Goal: Transaction & Acquisition: Purchase product/service

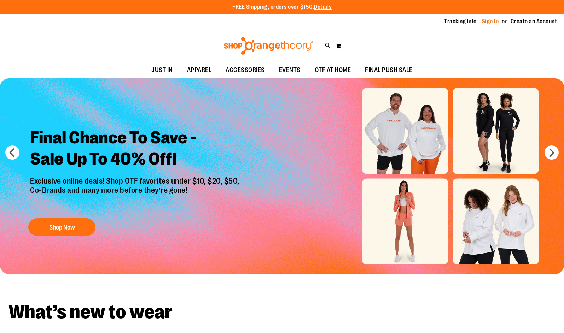
type input "**********"
click at [493, 20] on link "Sign In" at bounding box center [490, 22] width 17 height 8
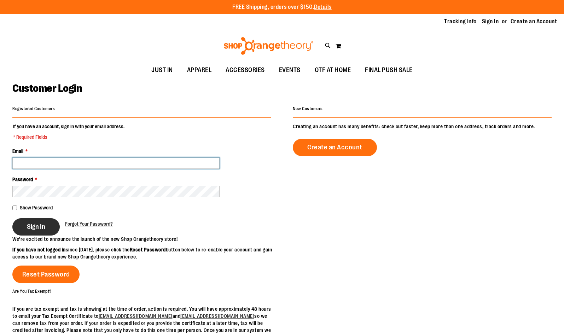
type input "**********"
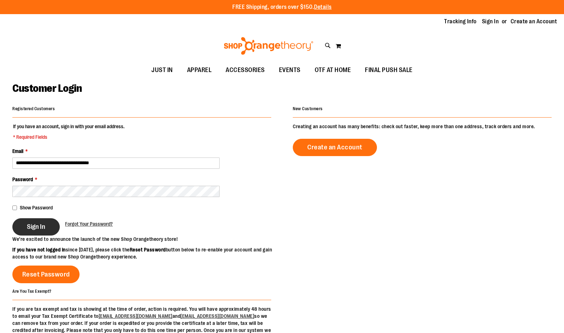
type input "**********"
click at [38, 233] on button "Sign In" at bounding box center [35, 227] width 47 height 17
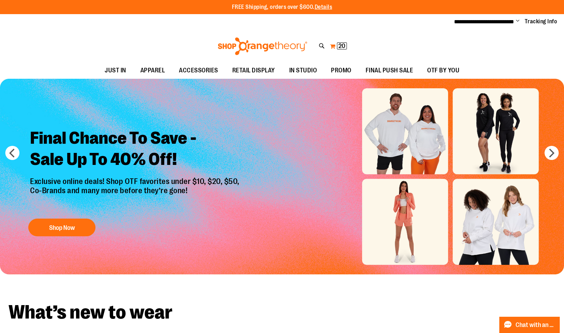
type input "**********"
click at [338, 47] on span "20 20 items" at bounding box center [342, 45] width 10 height 7
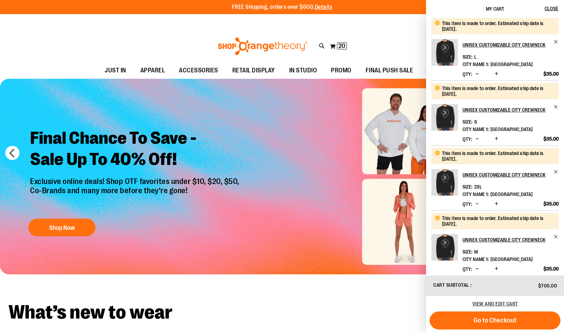
click at [388, 26] on div "**********" at bounding box center [282, 22] width 564 height 16
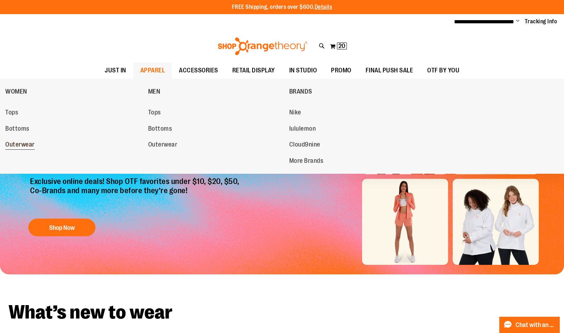
click at [31, 144] on span "Outerwear" at bounding box center [19, 145] width 29 height 9
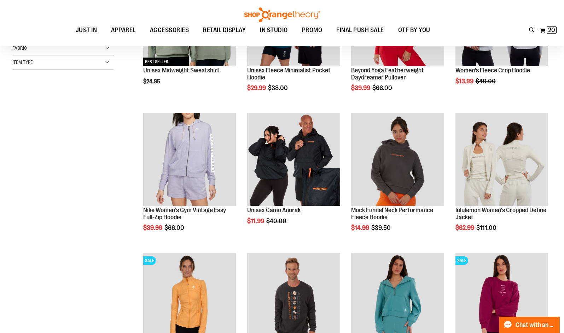
scroll to position [176, 0]
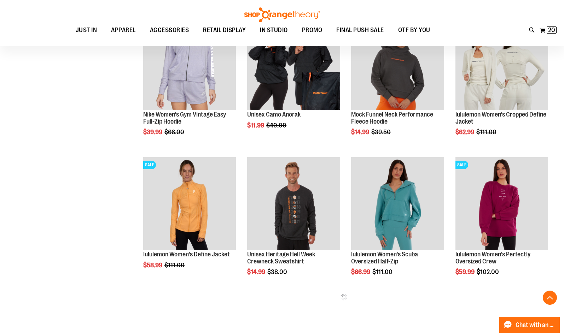
scroll to position [318, 0]
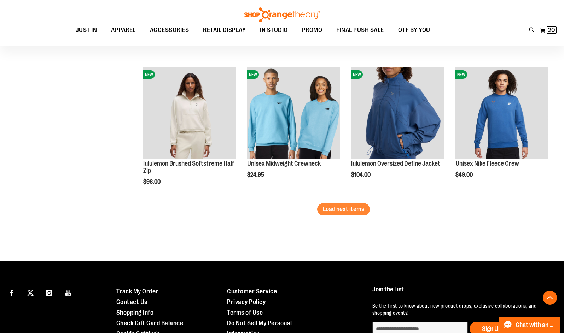
scroll to position [1202, 0]
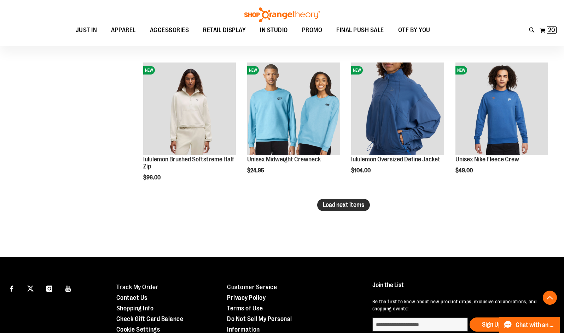
type input "**********"
click at [352, 209] on button "Load next items" at bounding box center [343, 205] width 53 height 12
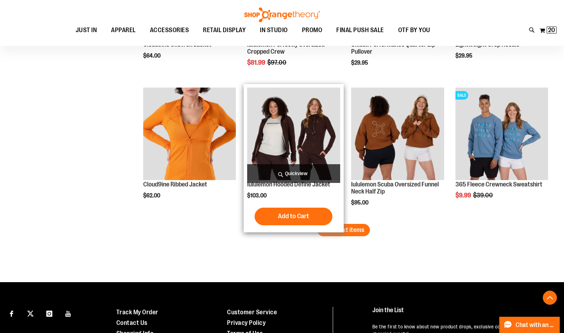
scroll to position [1626, 0]
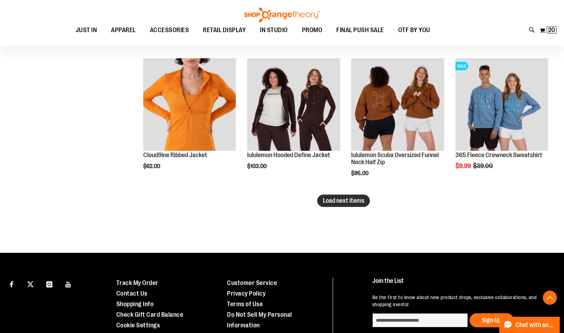
click at [349, 205] on button "Load next items" at bounding box center [343, 201] width 53 height 12
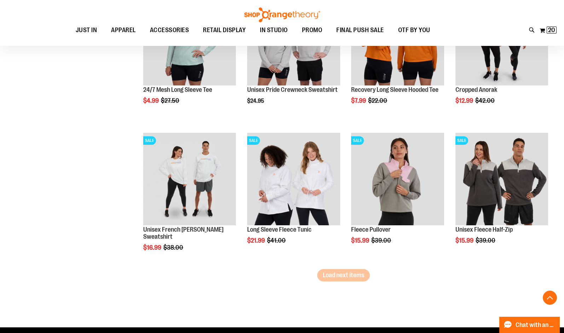
scroll to position [2050, 0]
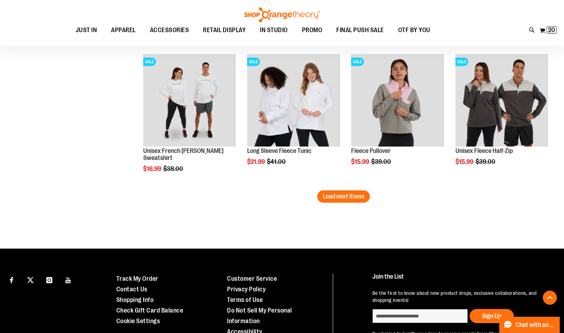
click at [345, 199] on span "Load next items" at bounding box center [343, 196] width 41 height 7
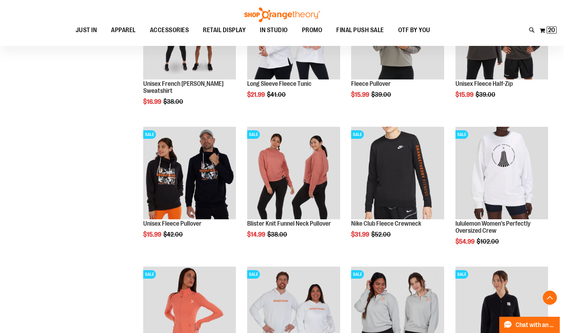
scroll to position [2262, 0]
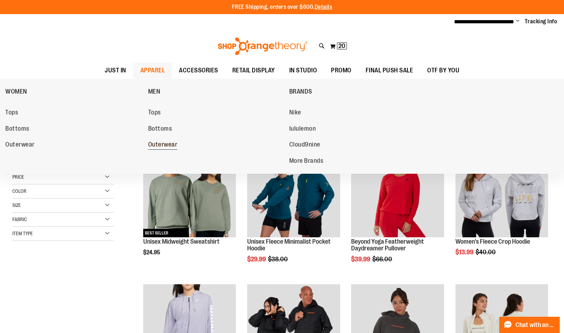
click at [159, 144] on span "Outerwear" at bounding box center [162, 145] width 29 height 9
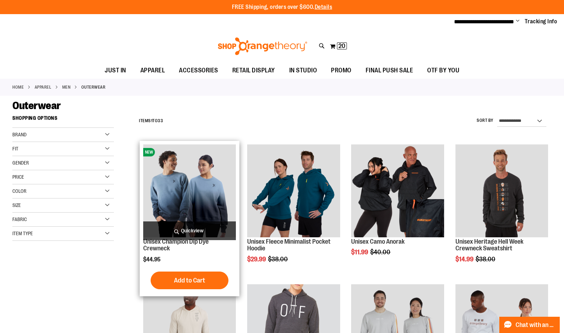
type input "**********"
click at [212, 190] on img "product" at bounding box center [189, 191] width 93 height 93
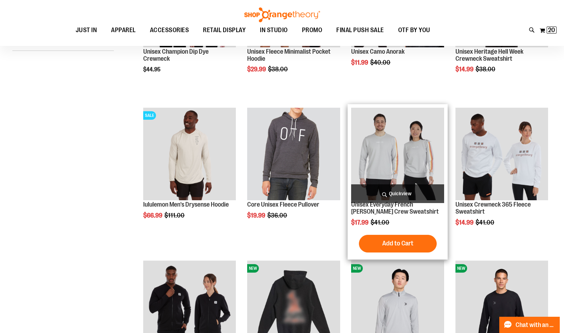
scroll to position [212, 0]
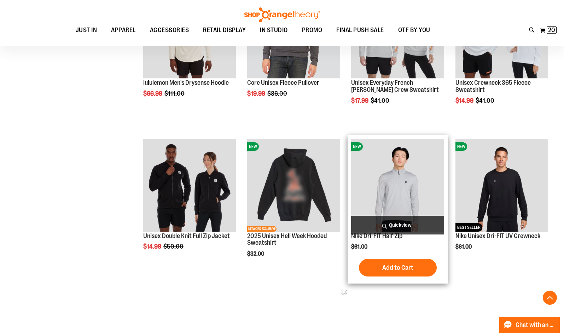
scroll to position [318, 0]
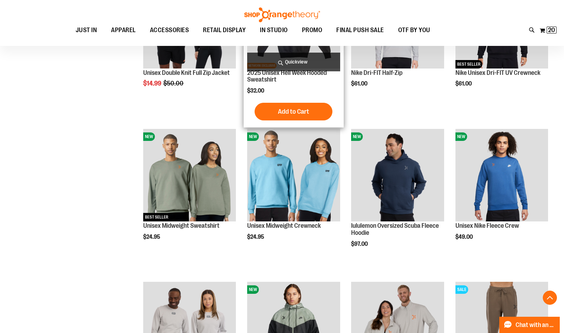
scroll to position [495, 0]
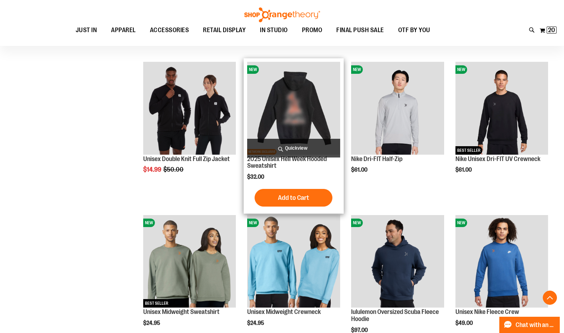
scroll to position [565, 0]
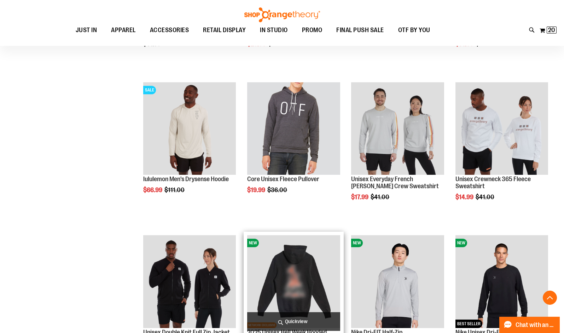
scroll to position [211, 0]
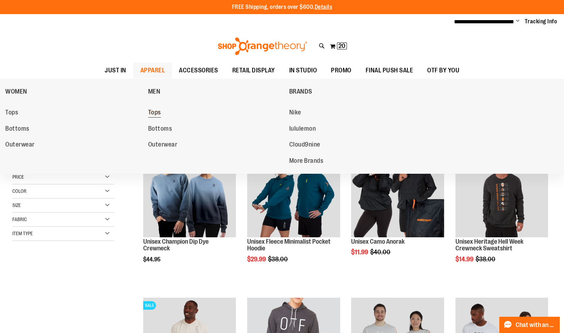
type input "**********"
click at [160, 113] on span "Tops" at bounding box center [154, 113] width 13 height 9
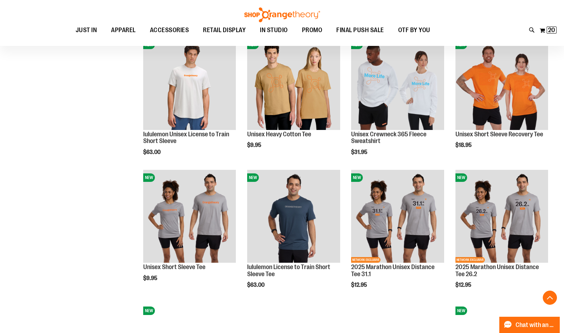
scroll to position [530, 0]
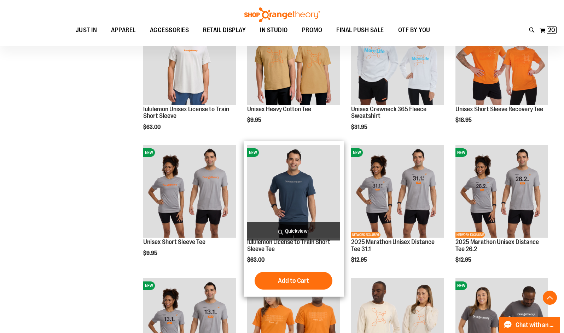
scroll to position [530, 0]
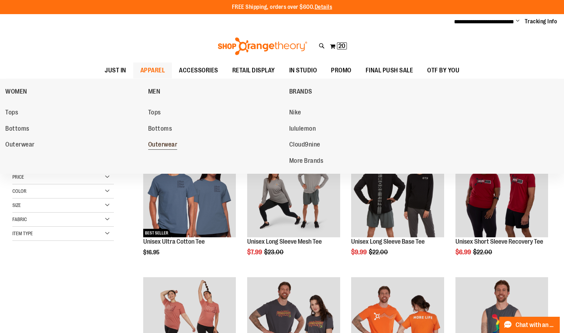
type input "**********"
click at [169, 144] on span "Outerwear" at bounding box center [162, 145] width 29 height 9
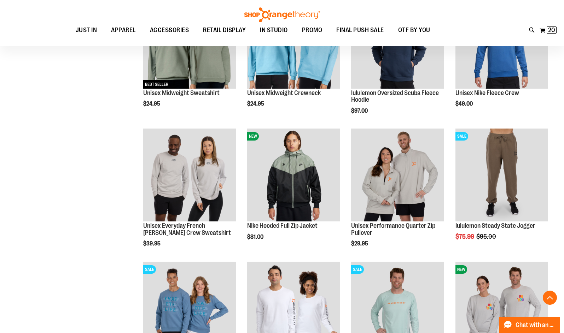
scroll to position [565, 0]
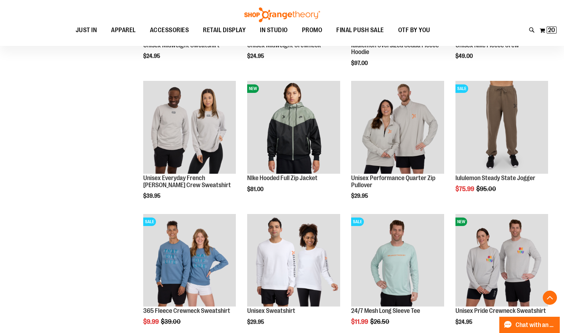
scroll to position [553, 0]
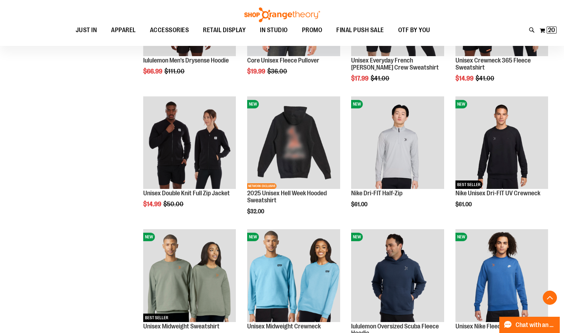
scroll to position [270, 0]
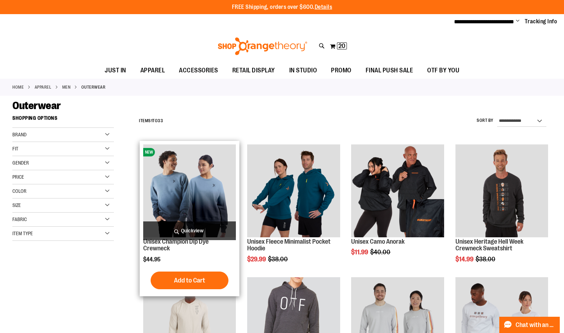
type input "**********"
click at [200, 175] on img "product" at bounding box center [189, 191] width 93 height 93
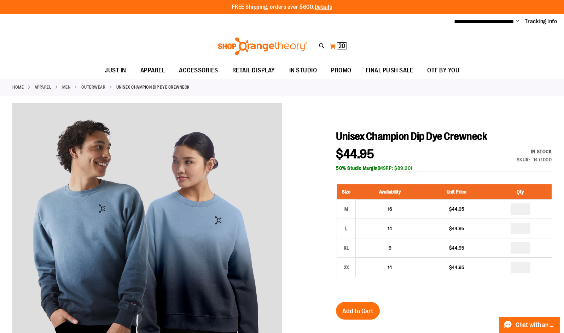
type input "**********"
click at [335, 43] on button "My Cart 20 20 items" at bounding box center [339, 46] width 18 height 11
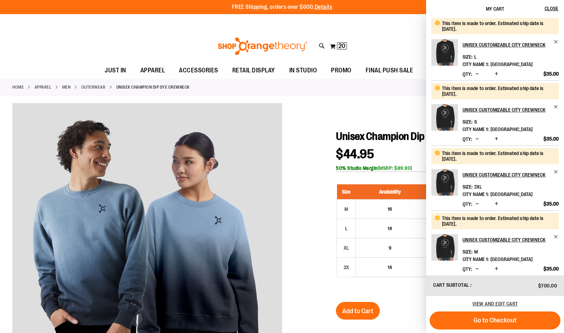
click at [505, 259] on span "[GEOGRAPHIC_DATA]" at bounding box center [511, 260] width 42 height 6
click at [503, 302] on span "View and edit cart" at bounding box center [495, 304] width 46 height 6
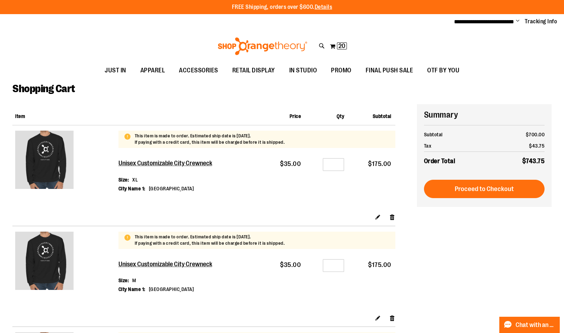
type input "**********"
click at [159, 189] on dd "[GEOGRAPHIC_DATA]" at bounding box center [171, 188] width 45 height 7
click at [376, 218] on link "Edit" at bounding box center [378, 217] width 6 height 7
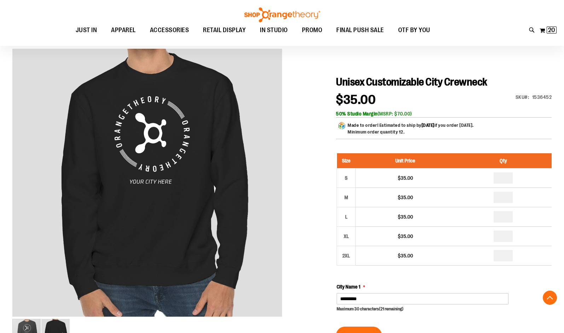
scroll to position [212, 0]
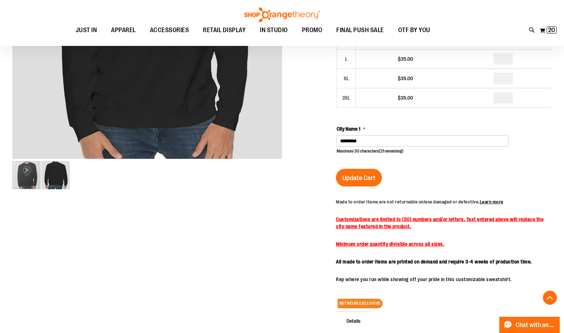
type input "**********"
click at [373, 145] on input "*********" at bounding box center [423, 140] width 172 height 11
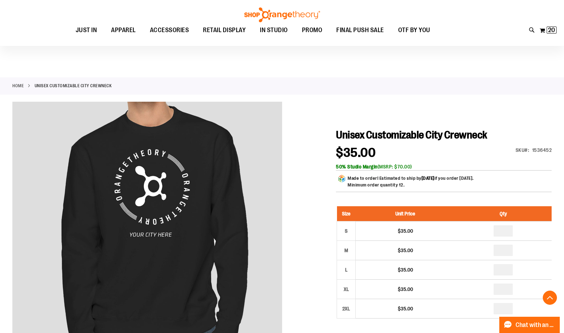
scroll to position [0, 0]
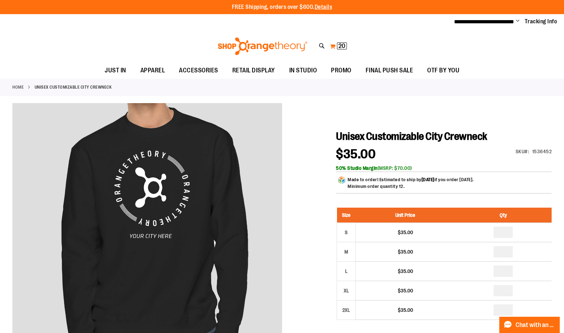
type input "**********"
click at [330, 45] on button "My Cart 20 20 items" at bounding box center [339, 46] width 18 height 11
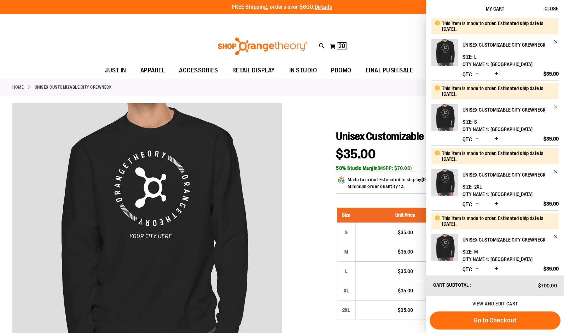
click at [556, 105] on span "Remove item" at bounding box center [555, 106] width 5 height 5
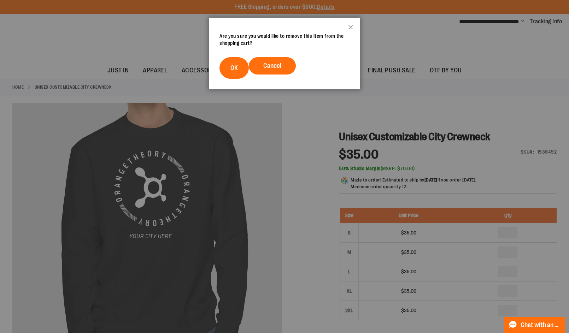
click at [301, 70] on footer "Cancel OK" at bounding box center [284, 68] width 151 height 43
click at [286, 69] on button "Cancel" at bounding box center [272, 65] width 47 height 17
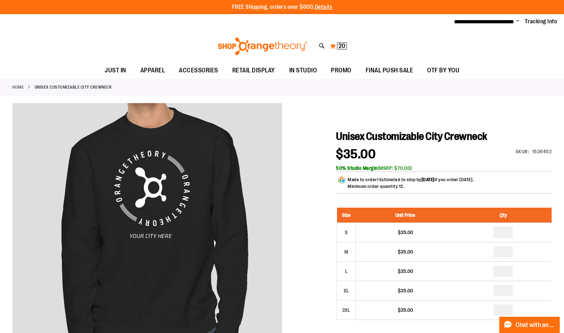
click at [330, 43] on button "My Cart 20 20 items" at bounding box center [339, 46] width 18 height 11
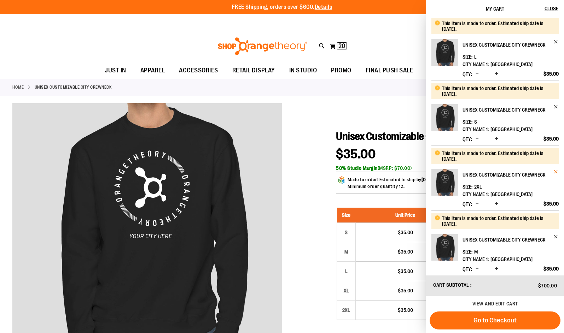
click at [555, 171] on span "Remove item" at bounding box center [555, 171] width 5 height 5
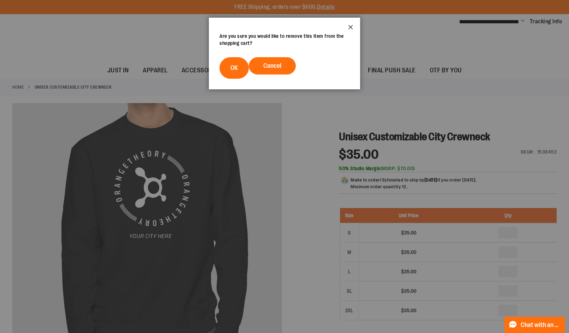
click at [352, 28] on button "Close" at bounding box center [350, 29] width 19 height 23
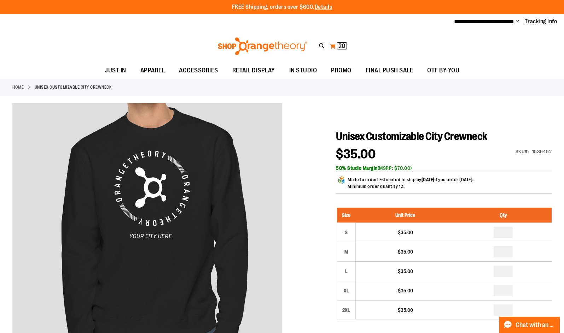
click at [338, 42] on span "20 20 items" at bounding box center [342, 45] width 10 height 7
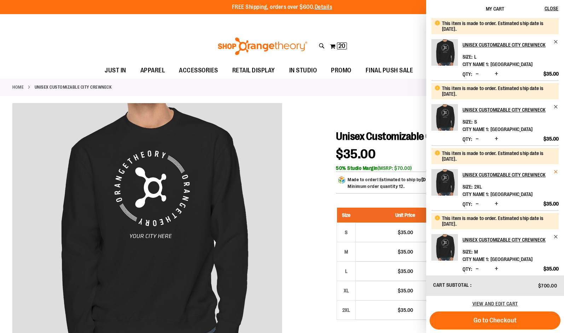
click at [553, 170] on span "Remove item" at bounding box center [555, 171] width 5 height 5
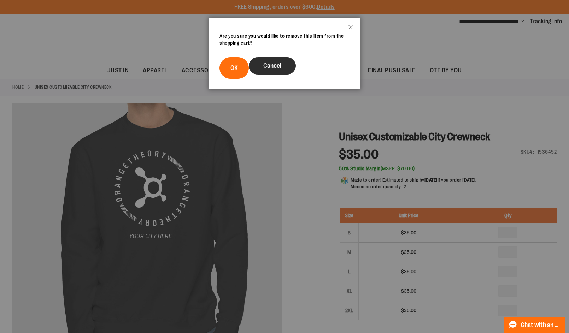
click at [275, 64] on span "Cancel" at bounding box center [272, 65] width 18 height 7
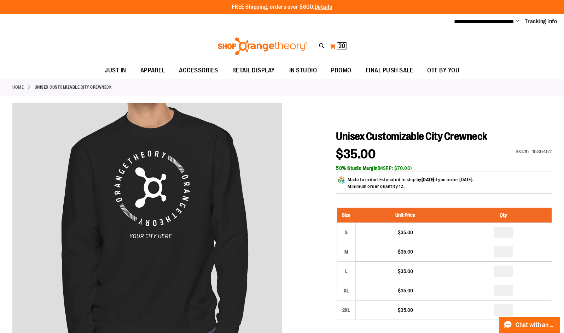
click at [330, 43] on button "My Cart 20 20 items" at bounding box center [339, 46] width 18 height 11
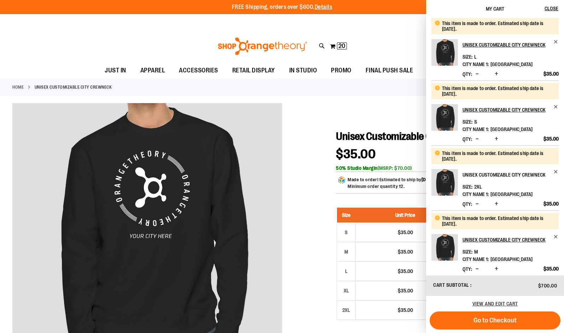
click at [552, 169] on link "Unisex Customizable City Crewneck" at bounding box center [510, 174] width 96 height 11
click at [557, 172] on span "Remove item" at bounding box center [555, 171] width 5 height 5
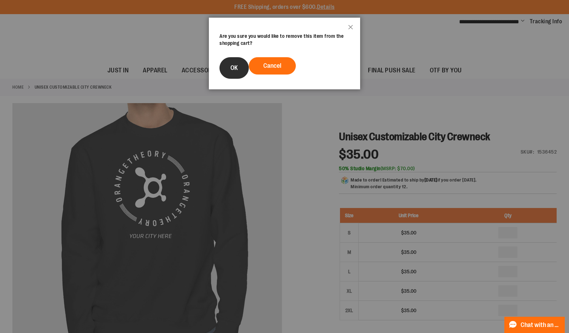
click at [231, 70] on span "OK" at bounding box center [234, 67] width 7 height 7
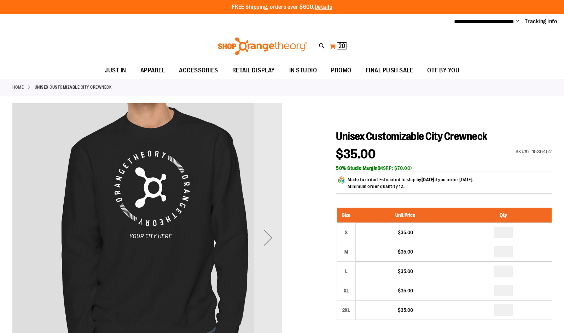
type input "**********"
click at [338, 45] on span "20 20 items" at bounding box center [342, 45] width 10 height 7
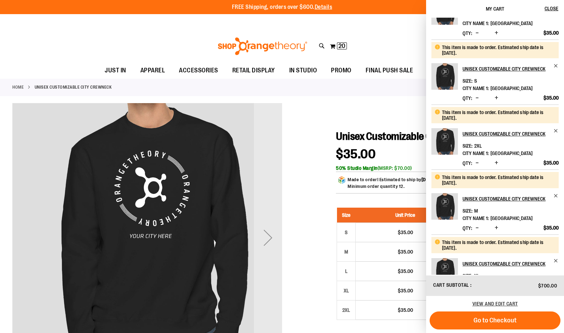
scroll to position [71, 0]
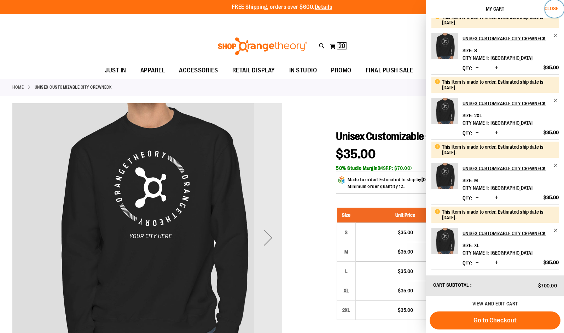
click at [547, 8] on span "Close" at bounding box center [551, 9] width 14 height 6
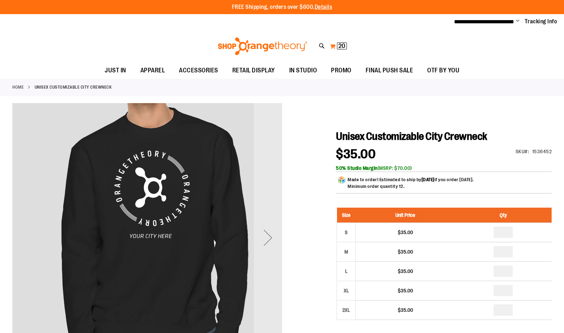
type input "**********"
click at [333, 50] on button "My Cart 20 20 items" at bounding box center [339, 46] width 18 height 11
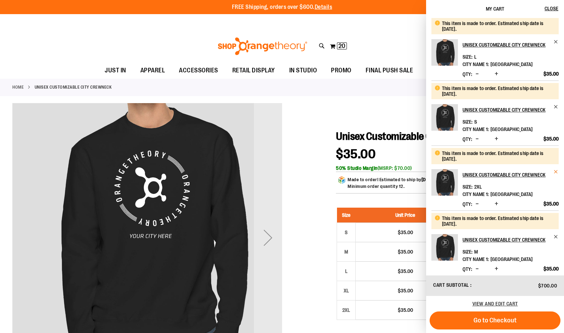
click at [553, 170] on span "Remove item" at bounding box center [555, 171] width 5 height 5
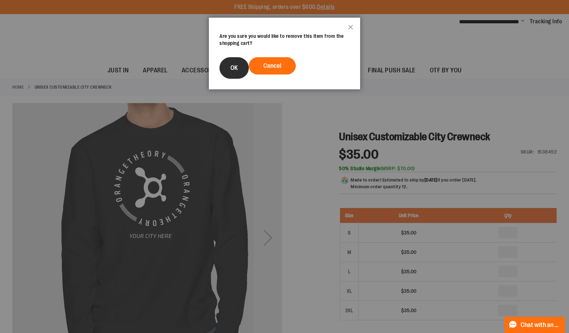
click at [241, 67] on button "OK" at bounding box center [234, 68] width 29 height 22
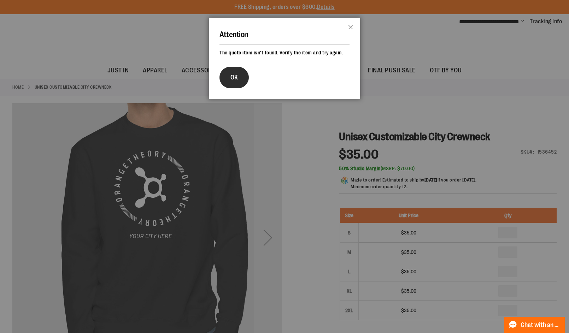
click at [244, 80] on button "OK" at bounding box center [234, 78] width 29 height 22
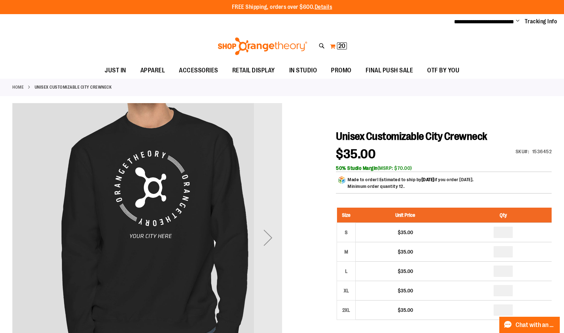
click at [340, 50] on button "My Cart 20 20 items" at bounding box center [339, 46] width 18 height 11
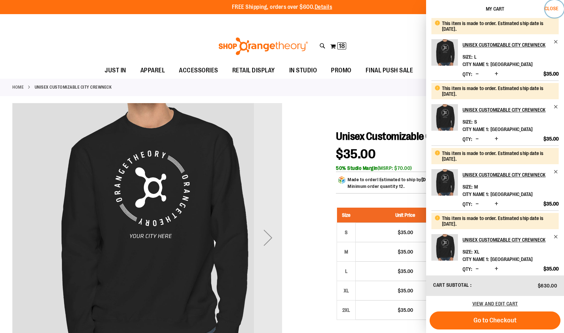
click at [549, 9] on span "Close" at bounding box center [551, 9] width 14 height 6
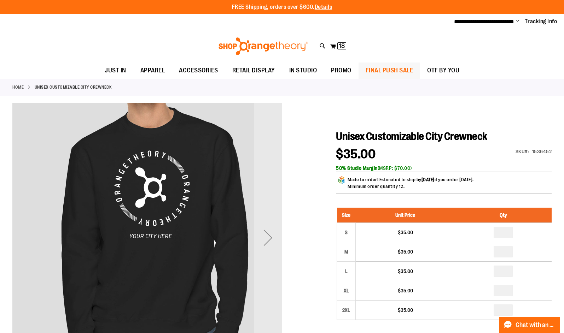
click at [401, 67] on span "FINAL PUSH SALE" at bounding box center [390, 71] width 48 height 16
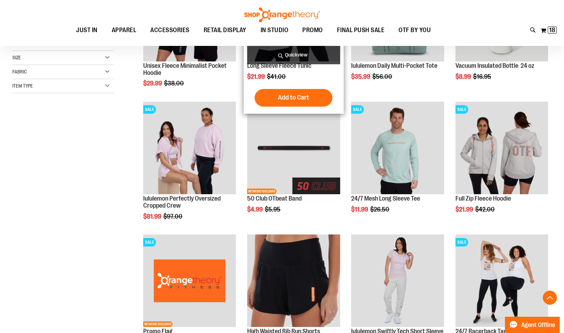
scroll to position [176, 0]
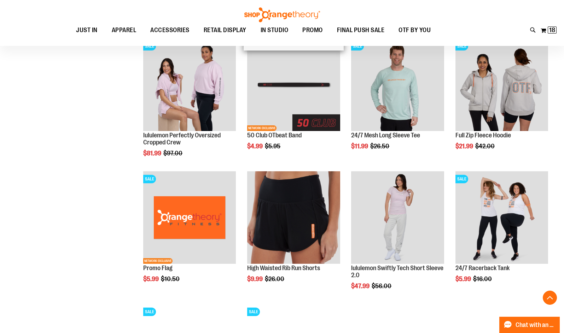
scroll to position [247, 0]
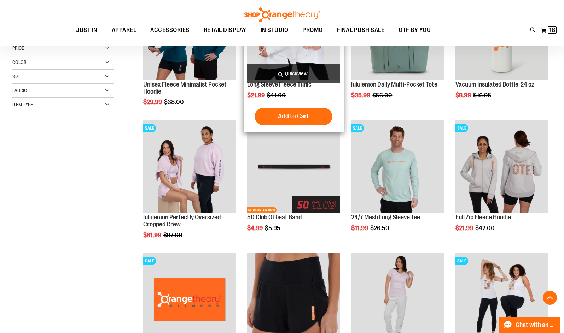
scroll to position [141, 0]
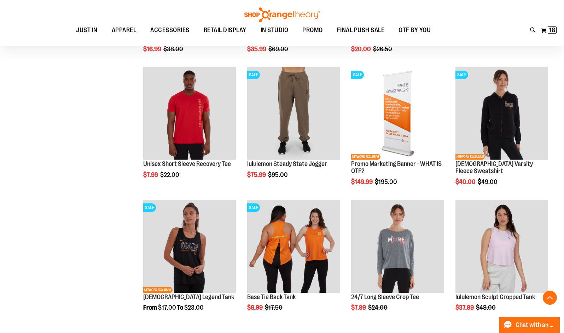
scroll to position [1060, 0]
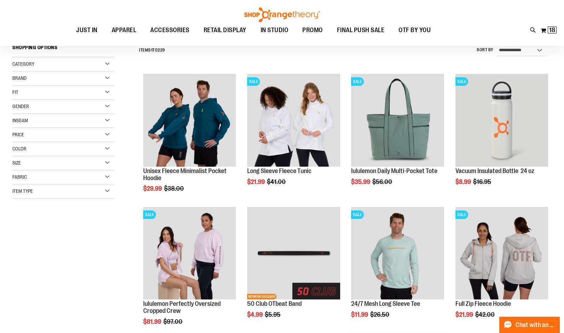
scroll to position [247, 0]
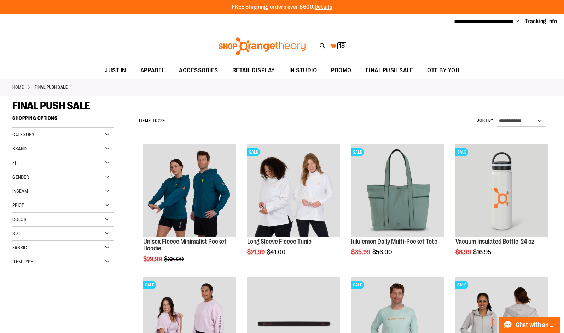
type input "**********"
click at [338, 51] on button "My Cart 18 18 items" at bounding box center [338, 46] width 17 height 11
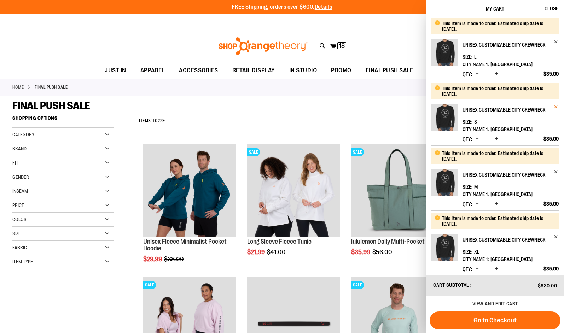
click at [554, 104] on span "Remove item" at bounding box center [555, 106] width 5 height 5
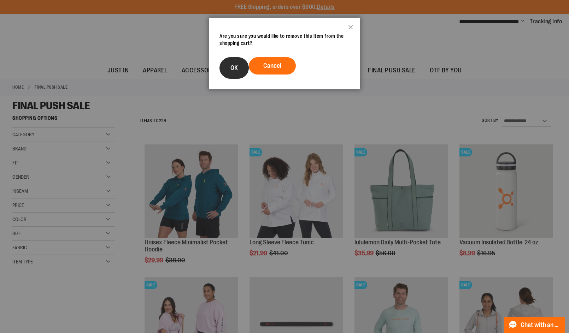
click at [233, 62] on button "OK" at bounding box center [234, 68] width 29 height 22
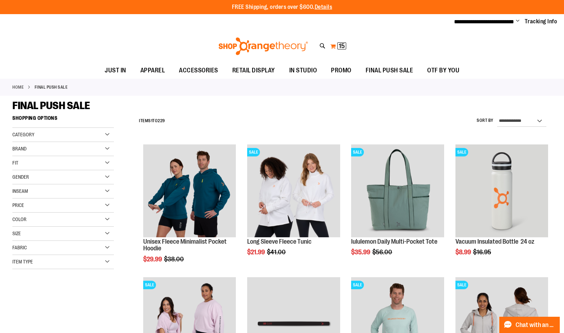
click at [336, 45] on button "My Cart 15 15 items" at bounding box center [338, 46] width 17 height 11
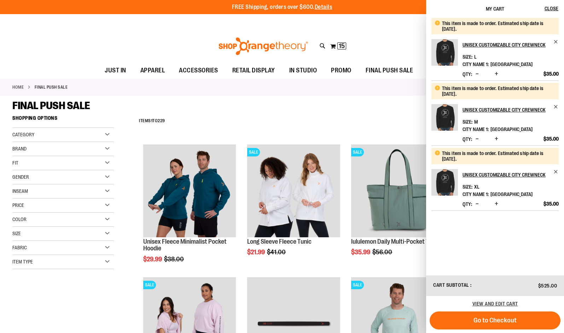
click at [477, 137] on span "Decrease product quantity" at bounding box center [477, 138] width 3 height 7
click at [532, 250] on div "This item is made to order. Estimated ship date is 9/29/25. Unisex Customizable…" at bounding box center [495, 146] width 138 height 257
click at [477, 204] on span "Decrease product quantity" at bounding box center [477, 203] width 3 height 7
click at [246, 111] on div "FINAL PUSH SALE" at bounding box center [281, 105] width 539 height 13
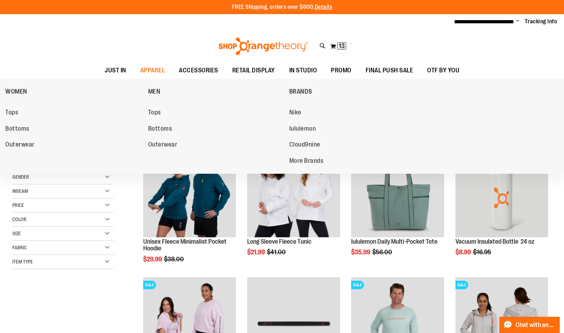
click at [17, 142] on span "Outerwear" at bounding box center [19, 145] width 29 height 9
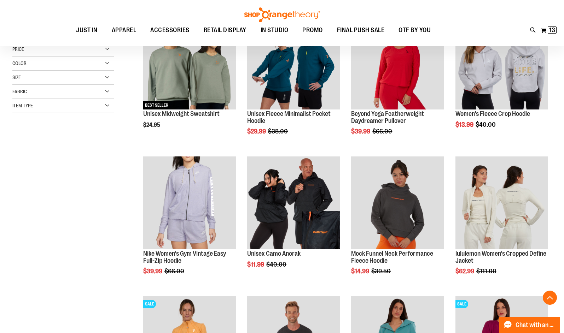
scroll to position [141, 0]
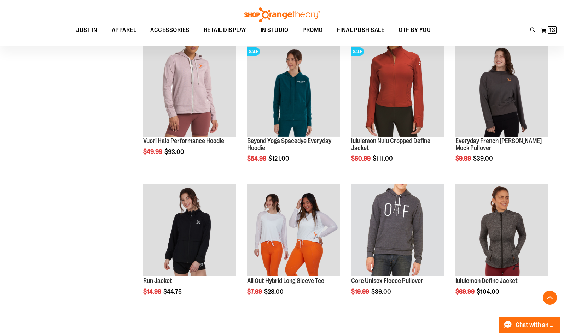
scroll to position [601, 0]
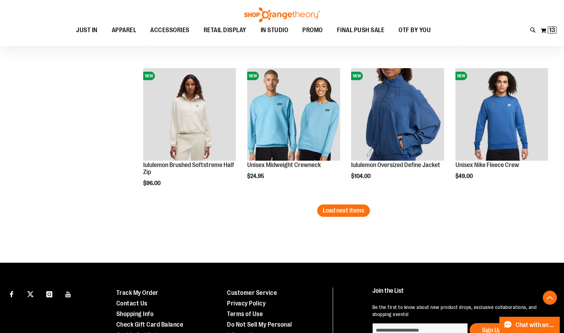
scroll to position [1202, 0]
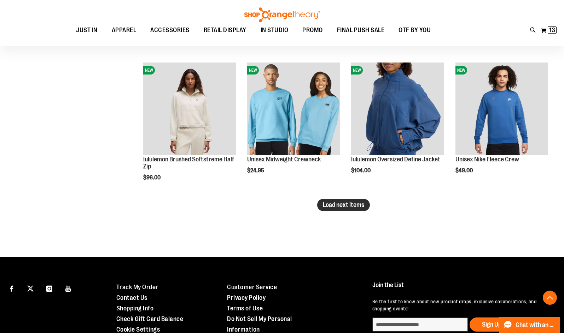
type input "**********"
click at [321, 202] on button "Load next items" at bounding box center [343, 205] width 53 height 12
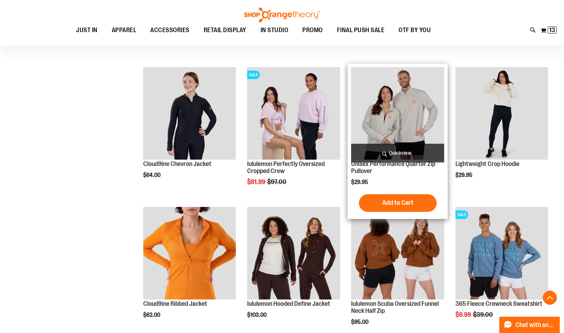
scroll to position [1520, 0]
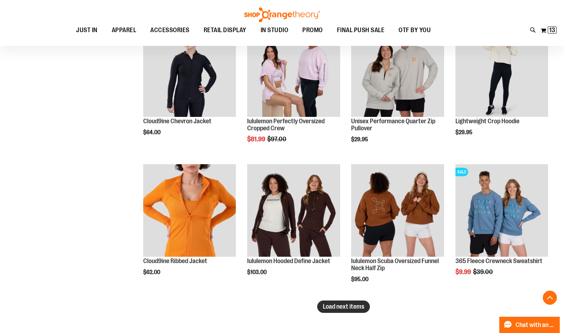
click at [360, 308] on span "Load next items" at bounding box center [343, 306] width 41 height 7
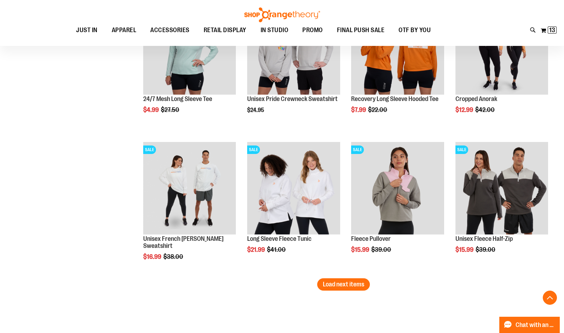
scroll to position [1980, 0]
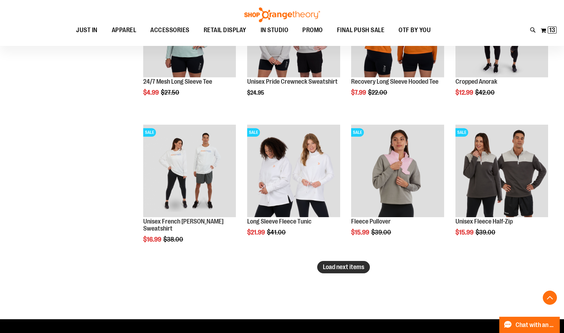
click at [338, 269] on span "Load next items" at bounding box center [343, 267] width 41 height 7
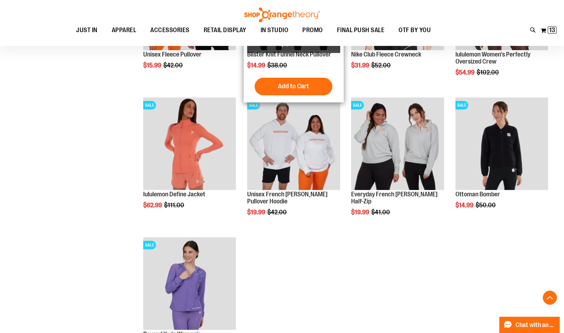
scroll to position [2298, 0]
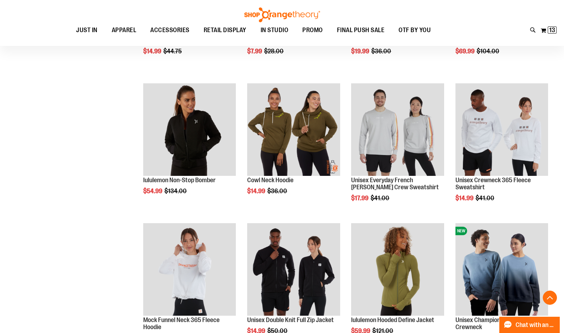
scroll to position [777, 0]
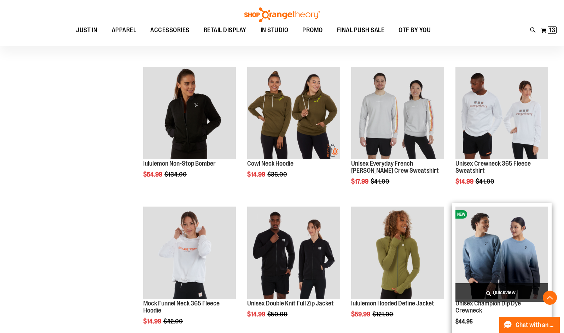
click at [523, 259] on img "product" at bounding box center [501, 253] width 93 height 93
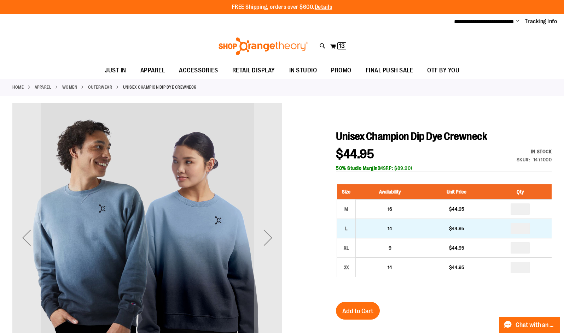
type input "**********"
click at [523, 230] on input "number" at bounding box center [520, 228] width 19 height 11
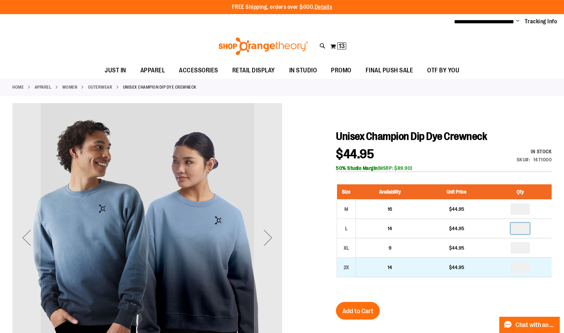
type input "*"
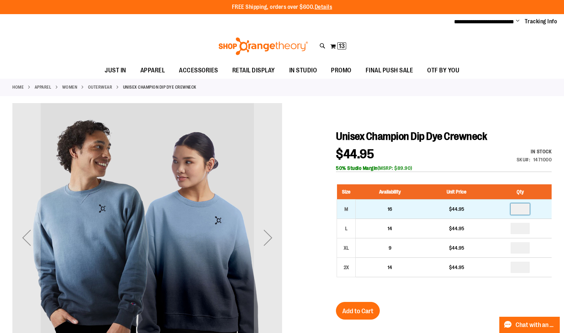
type input "*"
click at [525, 211] on input "number" at bounding box center [520, 209] width 19 height 11
type input "*"
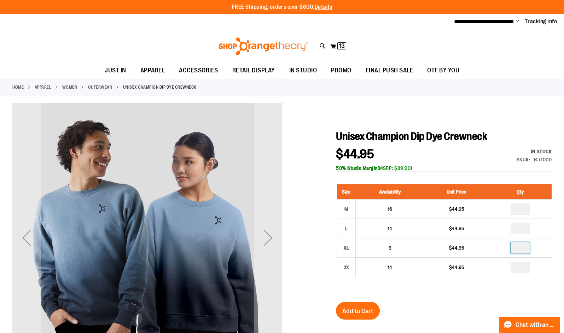
click at [528, 250] on input "number" at bounding box center [520, 248] width 19 height 11
type input "*"
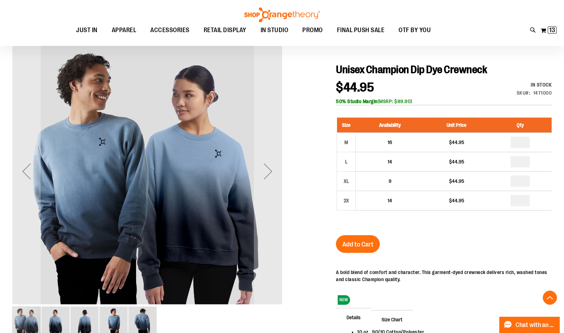
scroll to position [65, 0]
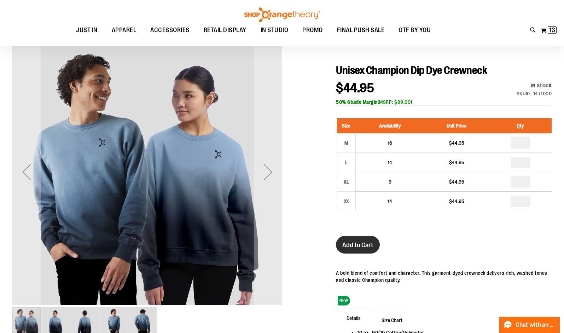
click at [370, 243] on span "Add to Cart" at bounding box center [357, 245] width 31 height 8
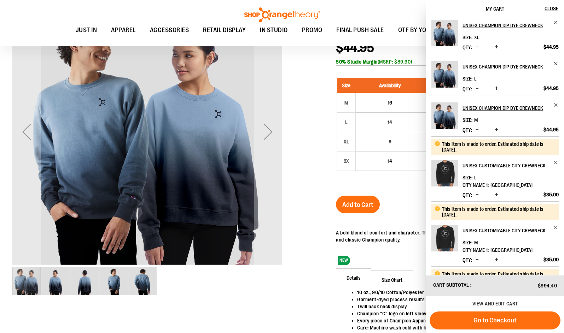
scroll to position [0, 0]
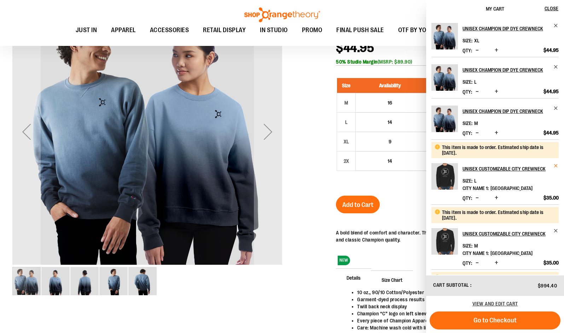
click at [553, 165] on span "Remove item" at bounding box center [555, 165] width 5 height 5
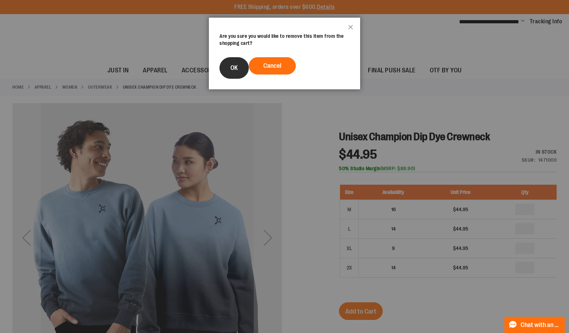
click at [222, 67] on button "OK" at bounding box center [234, 68] width 29 height 22
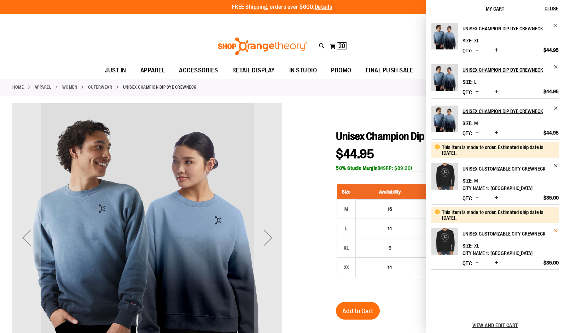
click at [553, 230] on span "Remove item" at bounding box center [555, 230] width 5 height 5
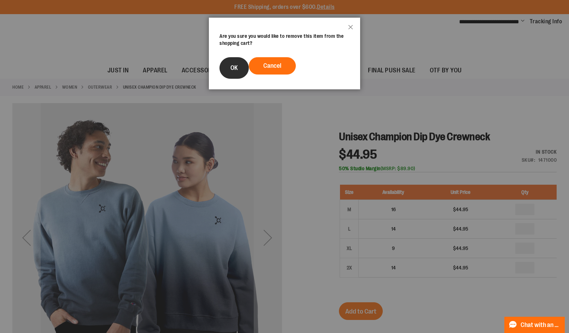
click at [243, 74] on button "OK" at bounding box center [234, 68] width 29 height 22
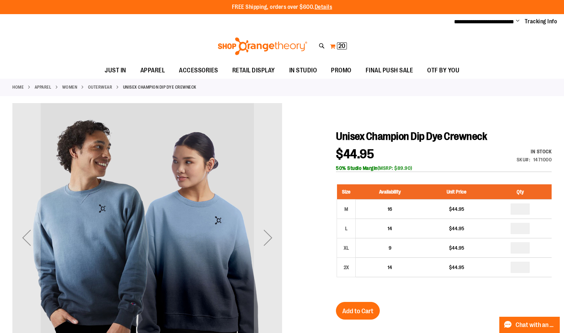
click at [338, 48] on span "20" at bounding box center [341, 45] width 7 height 7
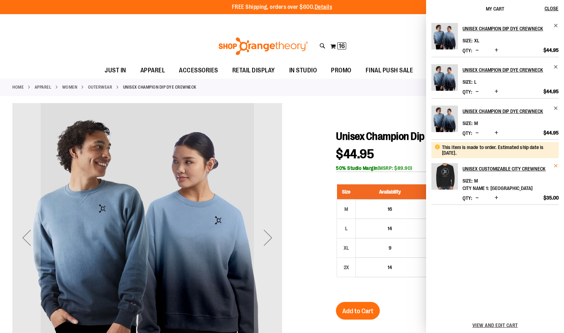
click at [553, 164] on span "Remove item" at bounding box center [555, 165] width 5 height 5
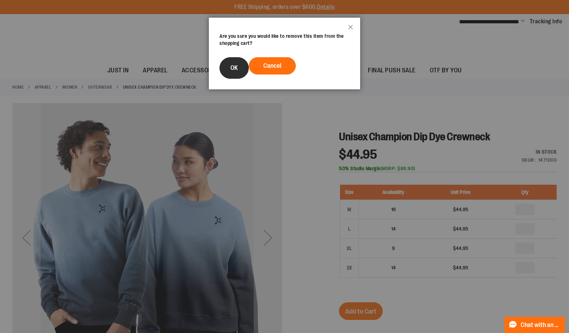
click at [225, 64] on button "OK" at bounding box center [234, 68] width 29 height 22
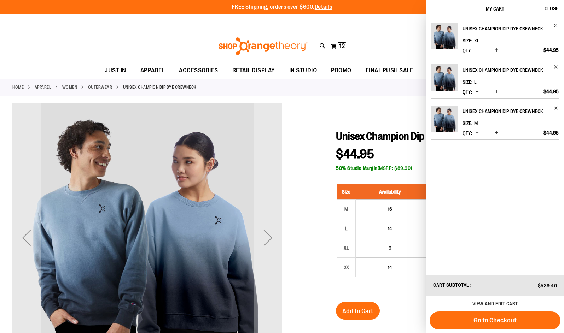
click at [478, 112] on h2 "Unisex Champion Dip Dye Crewneck" at bounding box center [505, 111] width 87 height 11
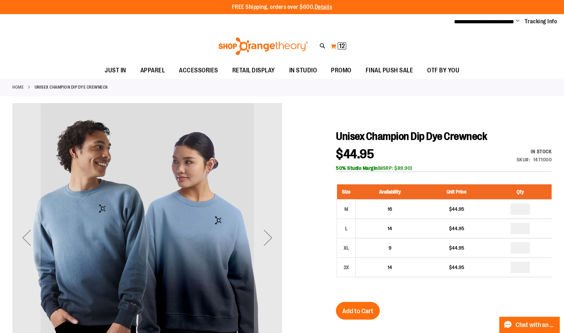
type input "**********"
click at [337, 44] on button "My Cart 12 12 items" at bounding box center [338, 46] width 16 height 11
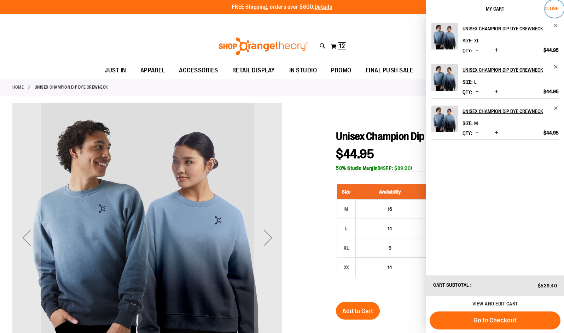
click at [550, 8] on span "Close" at bounding box center [551, 9] width 14 height 6
